Goal: Navigation & Orientation: Find specific page/section

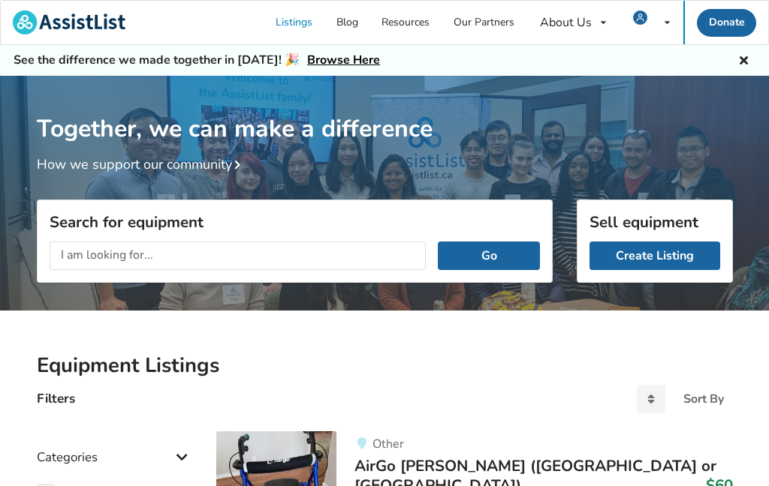
click at [637, 17] on img at bounding box center [640, 18] width 14 height 14
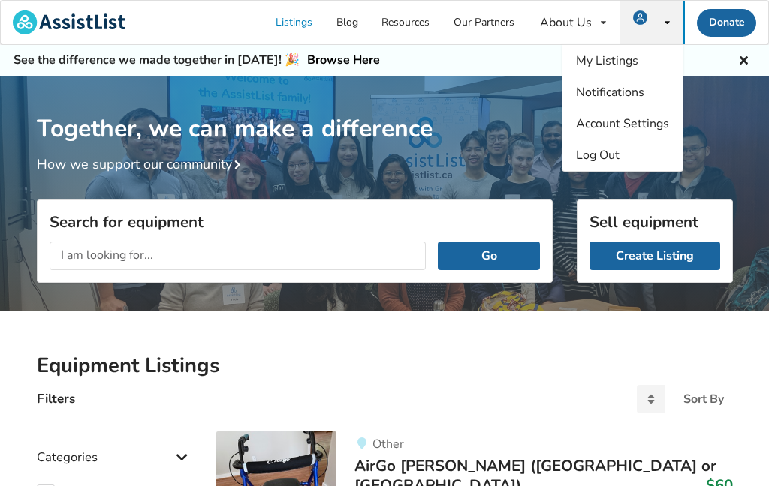
click at [601, 62] on span "My Listings" at bounding box center [607, 61] width 62 height 17
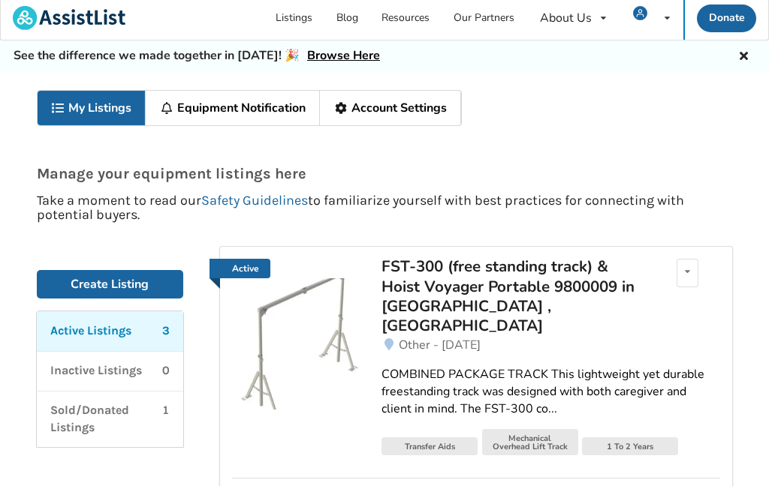
scroll to position [4, 0]
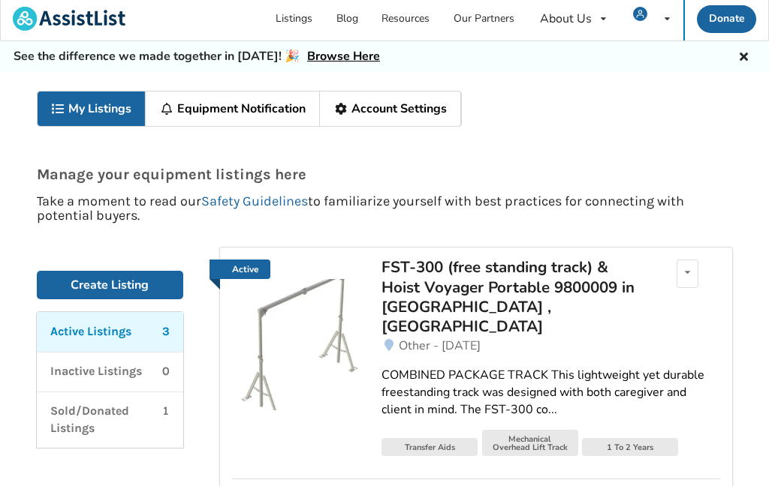
click at [423, 283] on div "FST-300 (free standing track) & Hoist Voyager Portable 9800009 in [GEOGRAPHIC_D…" at bounding box center [512, 298] width 263 height 80
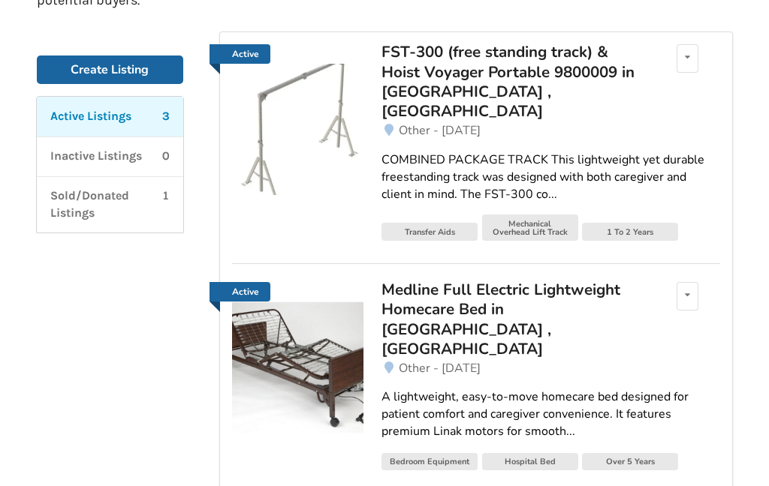
scroll to position [221, 0]
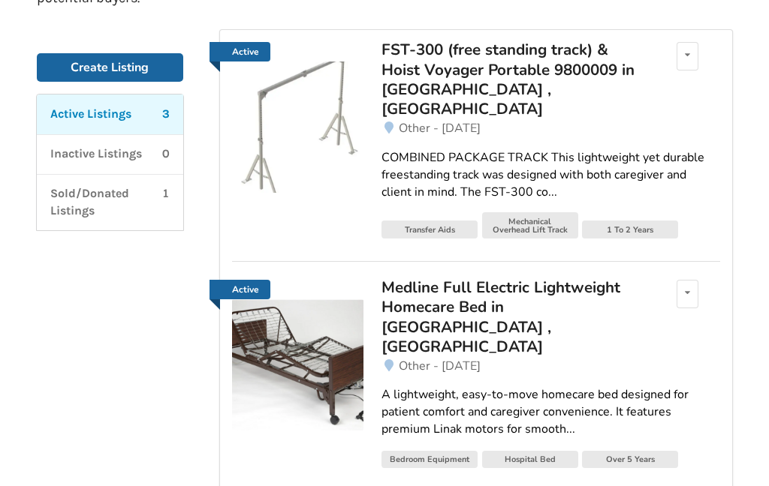
click at [406, 278] on div "Medline Full Electric Lightweight Homecare Bed in [GEOGRAPHIC_DATA] , [GEOGRAPH…" at bounding box center [512, 318] width 263 height 80
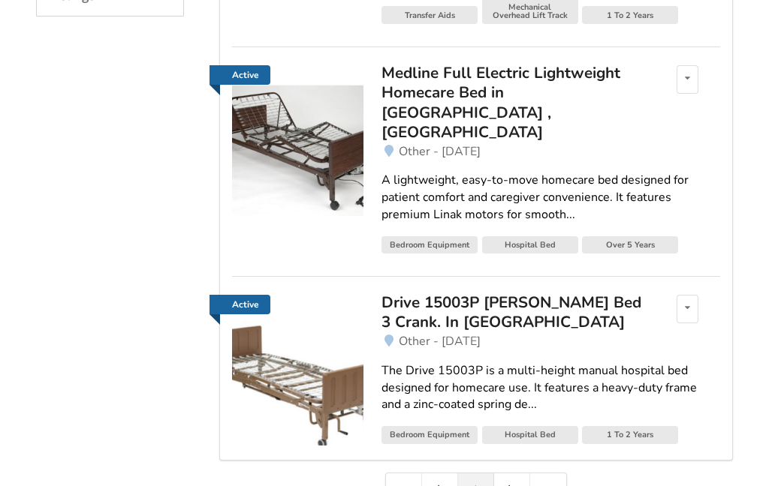
scroll to position [437, 0]
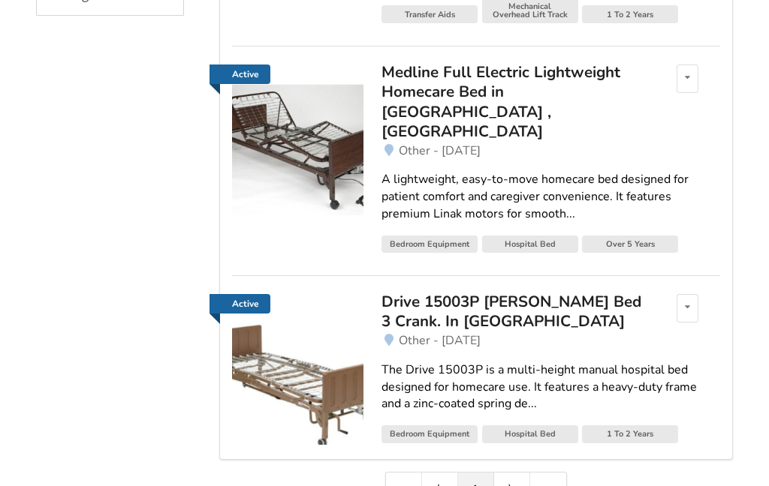
click at [417, 292] on div "Drive 15003P [PERSON_NAME] Bed 3 Crank. In [GEOGRAPHIC_DATA]" at bounding box center [512, 312] width 263 height 40
